Goal: Transaction & Acquisition: Purchase product/service

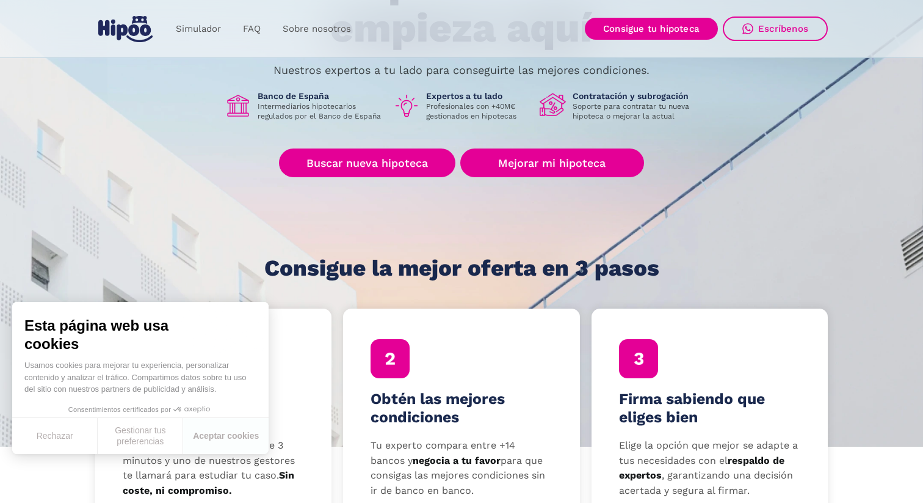
scroll to position [97, 0]
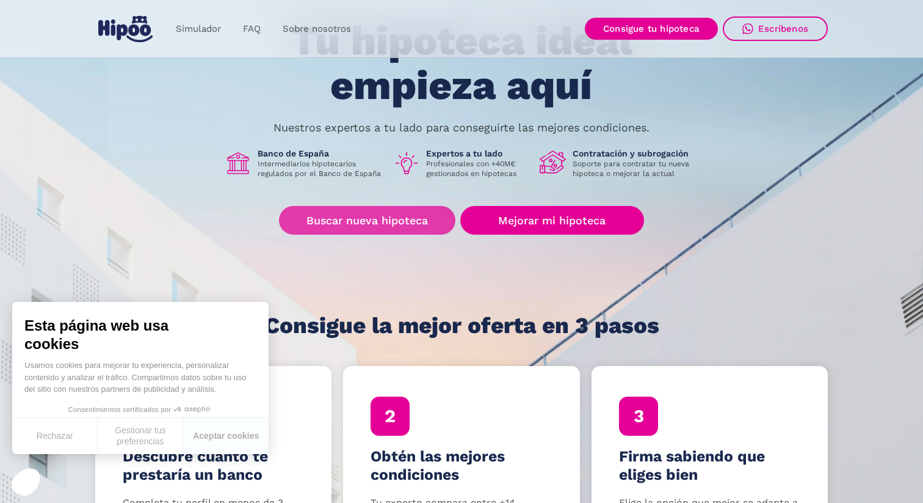
click at [404, 222] on link "Buscar nueva hipoteca" at bounding box center [367, 220] width 176 height 29
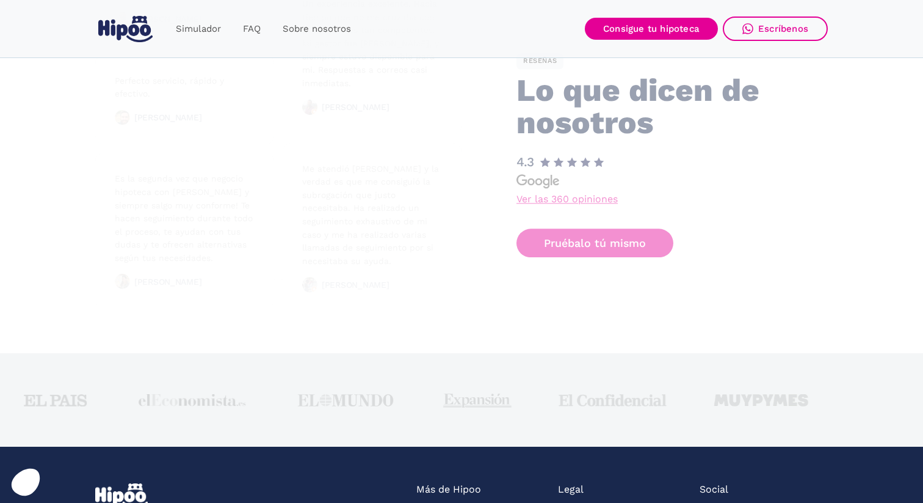
scroll to position [3103, 0]
